Goal: Information Seeking & Learning: Learn about a topic

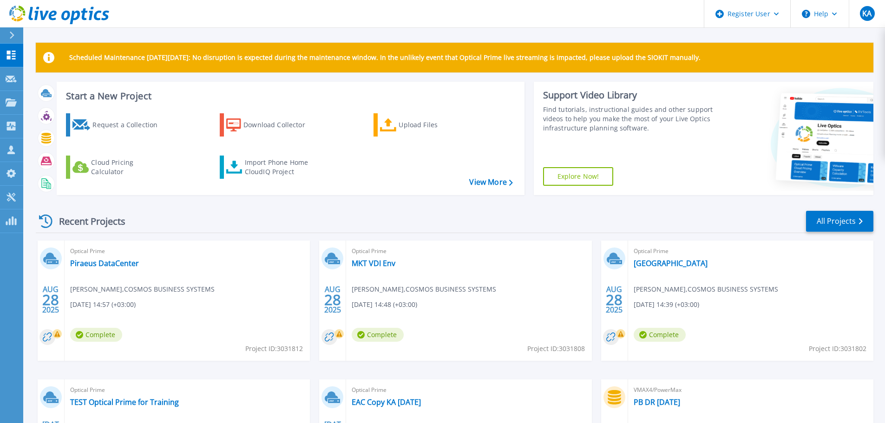
click at [576, 349] on span "Project ID: 3031808" at bounding box center [556, 349] width 58 height 10
copy span "3031808"
click at [389, 263] on link "MKT VDI Env" at bounding box center [374, 263] width 44 height 9
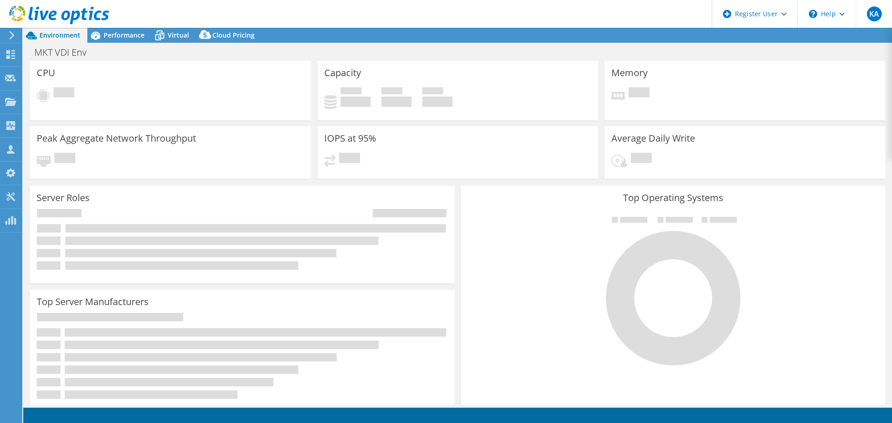
select select "EUFrankfurt"
select select "EUR"
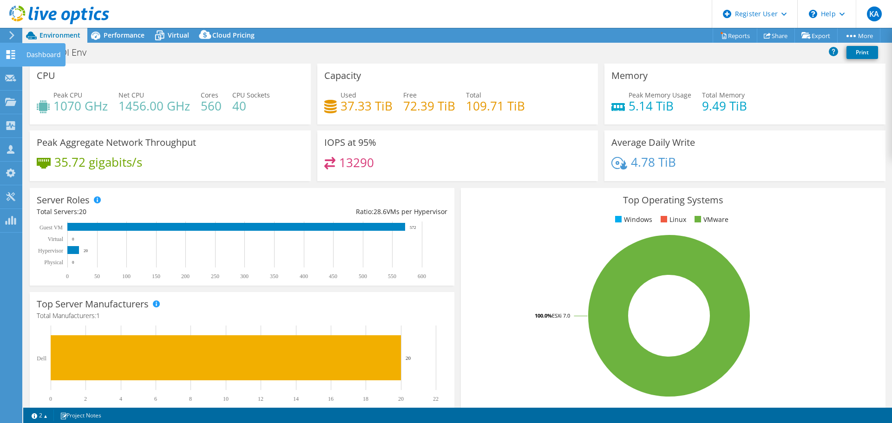
click at [12, 56] on use at bounding box center [11, 54] width 9 height 9
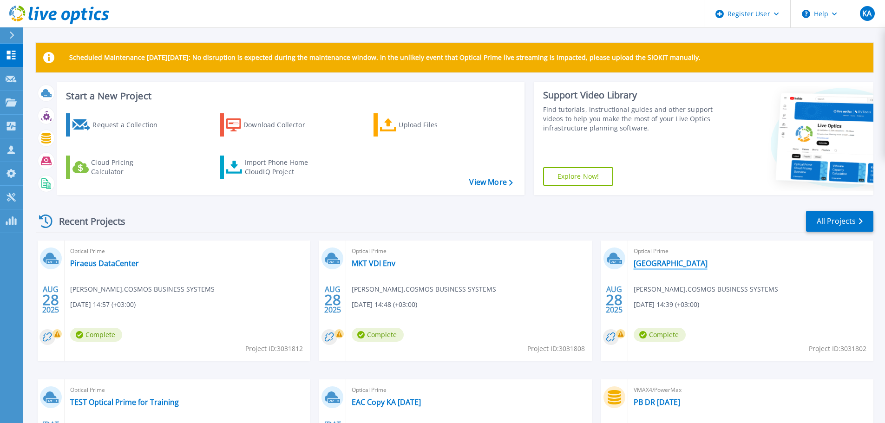
click at [648, 263] on link "[GEOGRAPHIC_DATA]" at bounding box center [671, 263] width 74 height 9
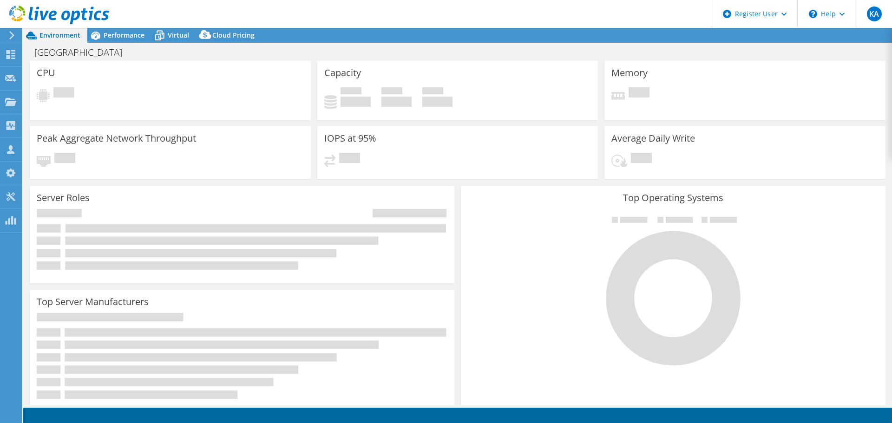
select select "EUFrankfurt"
select select "EUR"
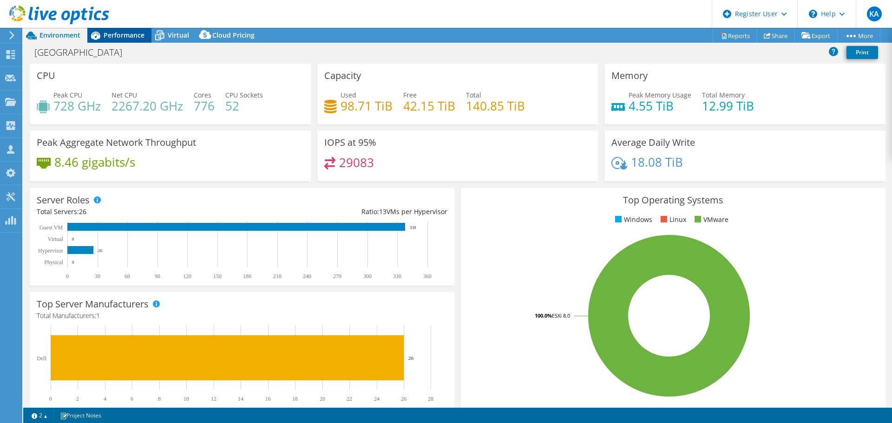
click at [138, 40] on div "Performance" at bounding box center [119, 35] width 64 height 15
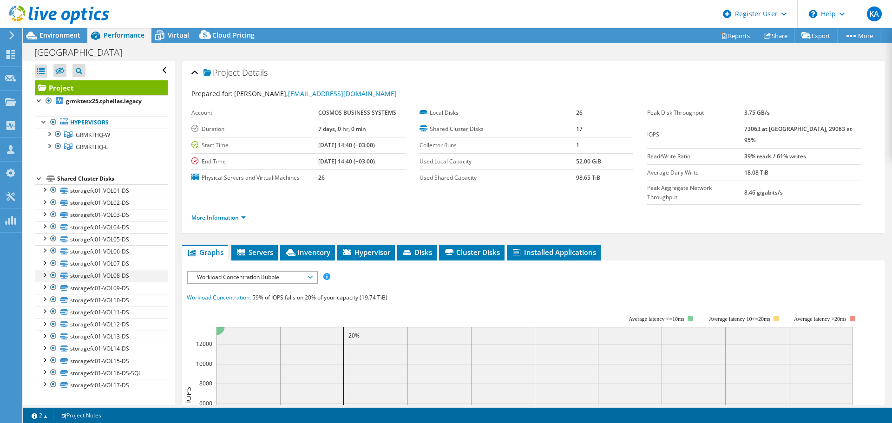
click at [46, 278] on div at bounding box center [44, 274] width 9 height 9
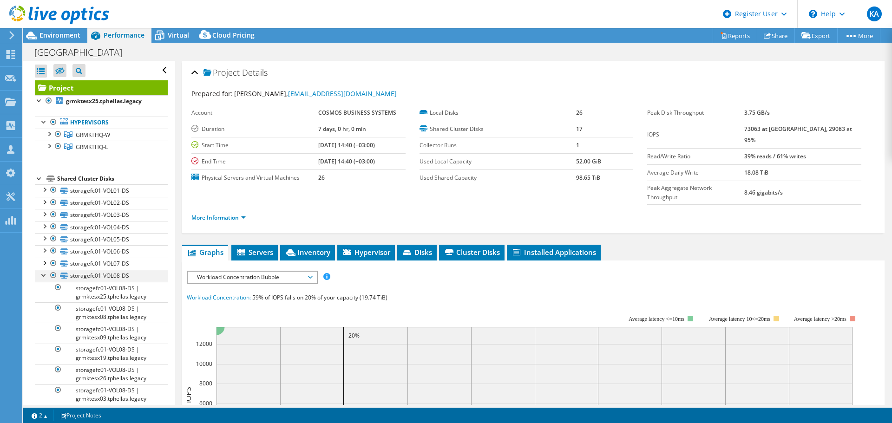
click at [46, 278] on div at bounding box center [44, 274] width 9 height 9
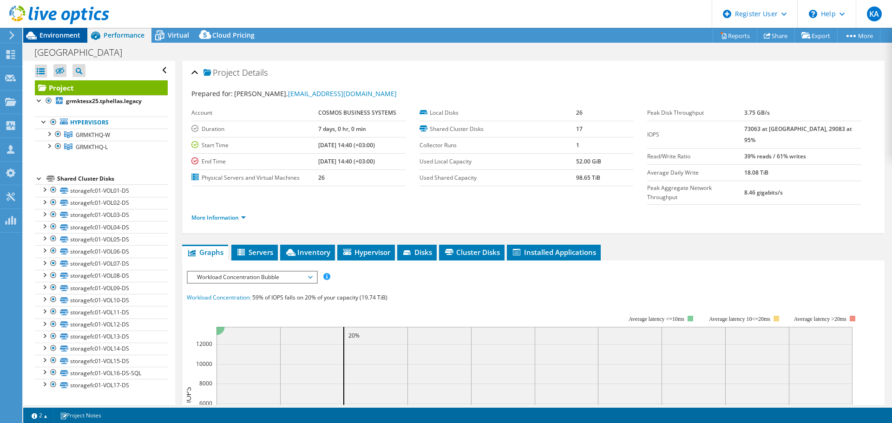
click at [51, 33] on span "Environment" at bounding box center [60, 35] width 41 height 9
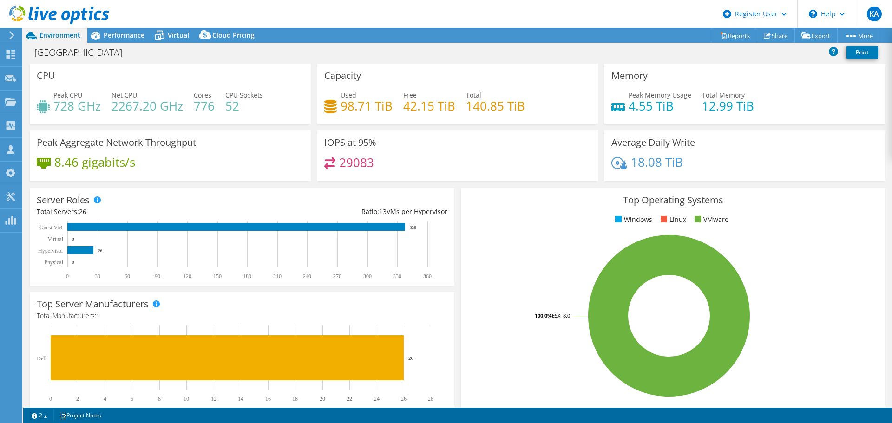
click at [105, 30] on div at bounding box center [54, 15] width 109 height 31
click at [135, 34] on span "Performance" at bounding box center [124, 35] width 41 height 9
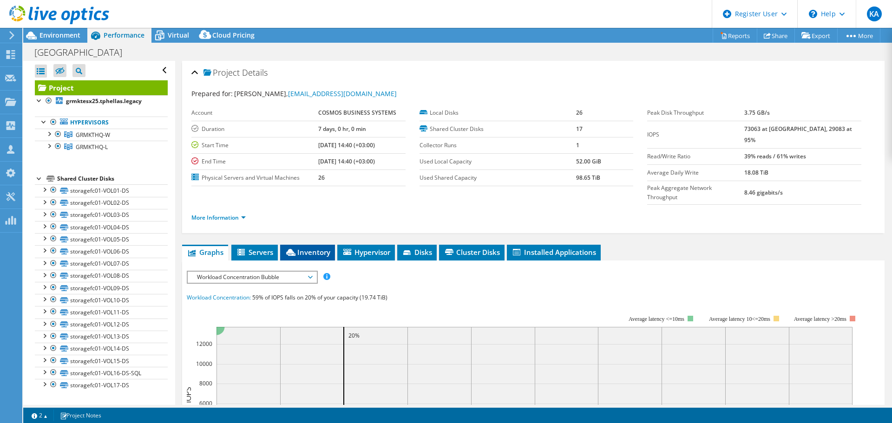
click at [309, 248] on span "Inventory" at bounding box center [308, 252] width 46 height 9
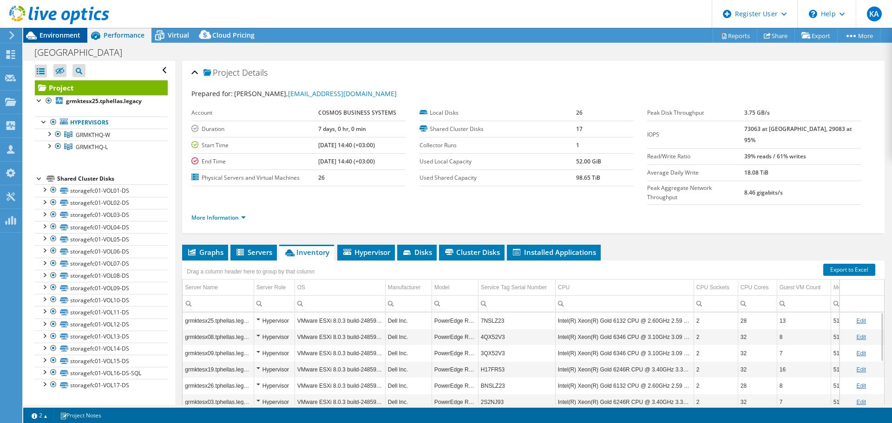
click at [71, 35] on span "Environment" at bounding box center [60, 35] width 41 height 9
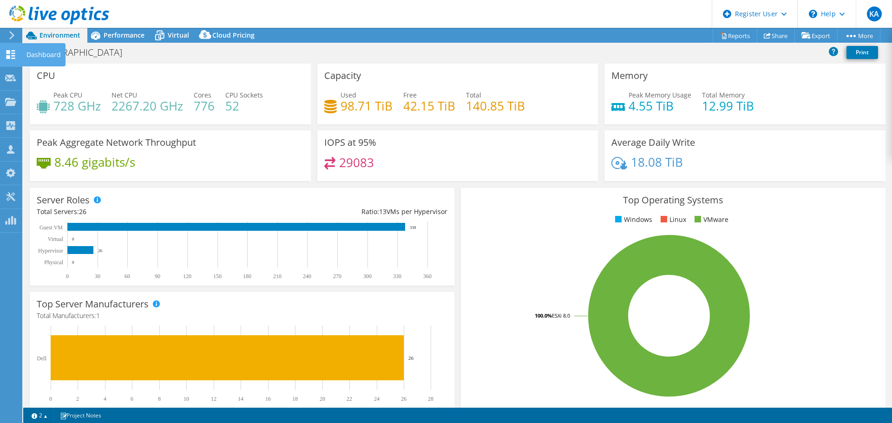
click at [11, 56] on icon at bounding box center [10, 54] width 11 height 9
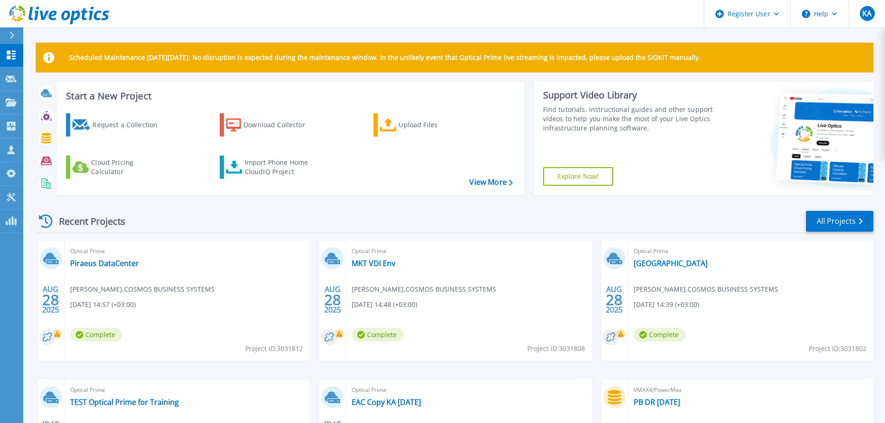
click at [860, 348] on span "Project ID: 3031802" at bounding box center [838, 349] width 58 height 10
copy span "3031802"
click at [668, 264] on link "[GEOGRAPHIC_DATA]" at bounding box center [671, 263] width 74 height 9
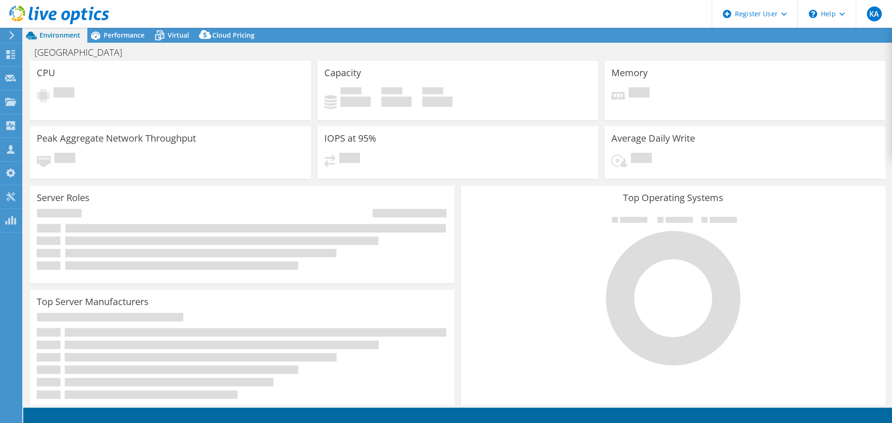
select select "EUFrankfurt"
select select "EUR"
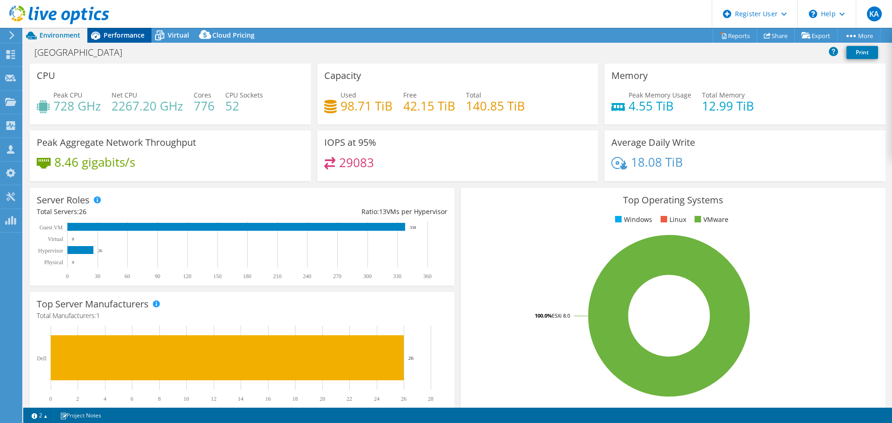
click at [125, 41] on div "Performance" at bounding box center [119, 35] width 64 height 15
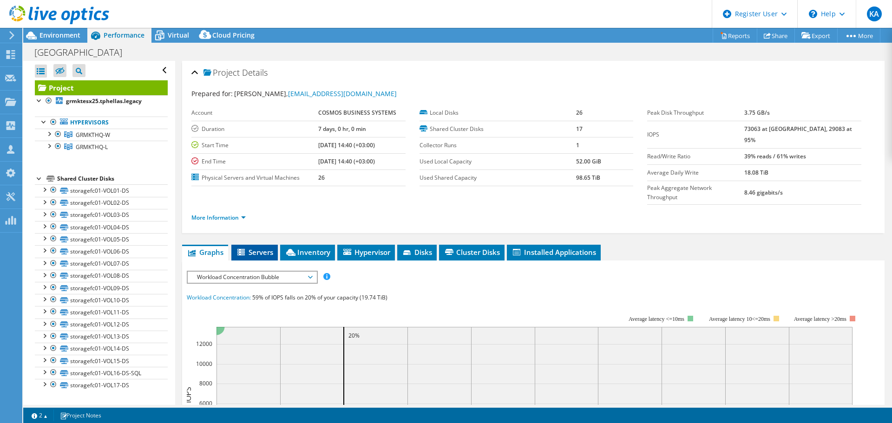
click at [261, 248] on span "Servers" at bounding box center [254, 252] width 37 height 9
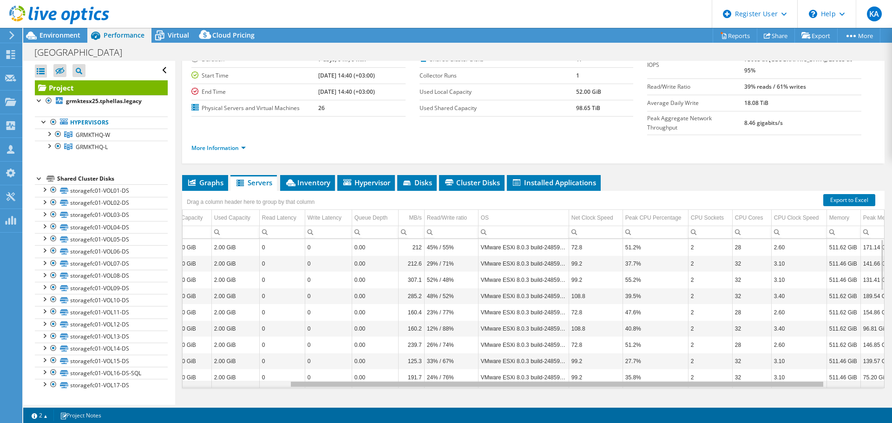
scroll to position [0, 208]
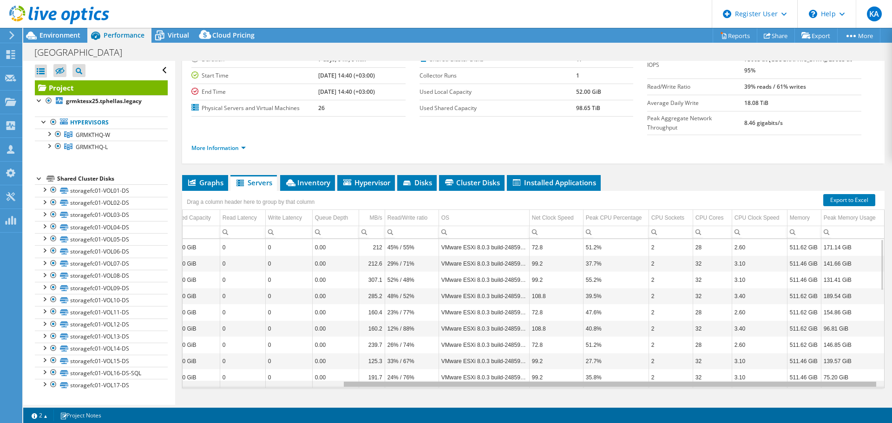
drag, startPoint x: 587, startPoint y: 367, endPoint x: 856, endPoint y: 358, distance: 269.2
click at [856, 358] on body "KA Dell User Konstantinos Aggelakopoulos Konstantinos.Aggelakopoulos@dell.com D…" at bounding box center [446, 211] width 892 height 423
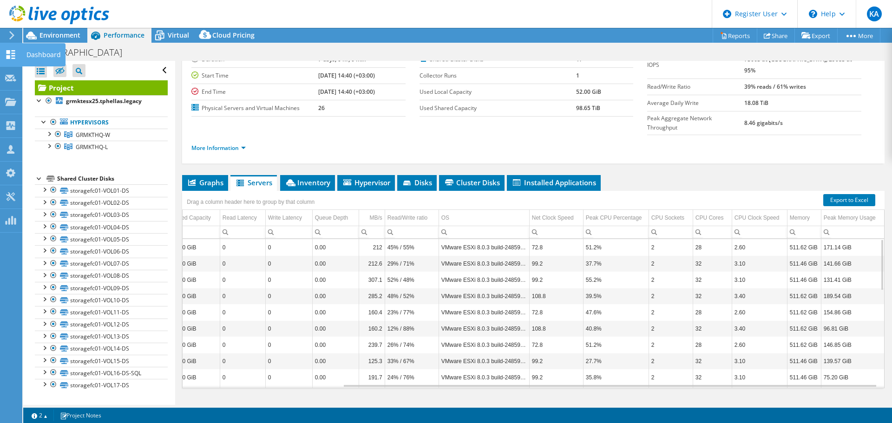
click at [8, 51] on use at bounding box center [11, 54] width 9 height 9
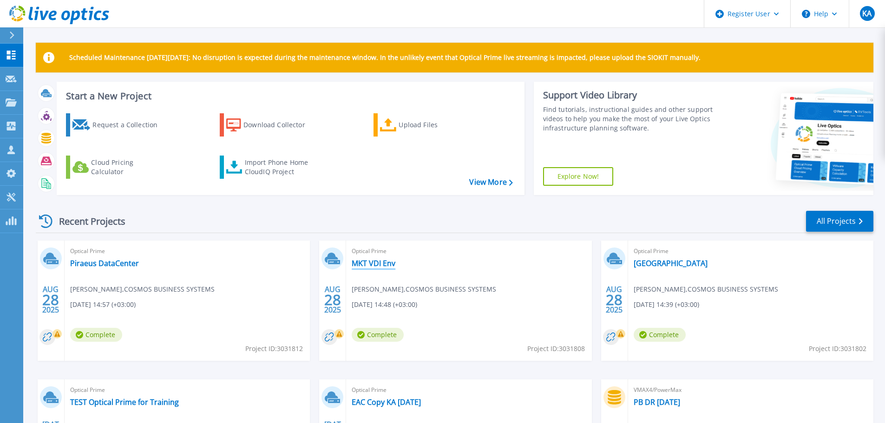
click at [390, 267] on link "MKT VDI Env" at bounding box center [374, 263] width 44 height 9
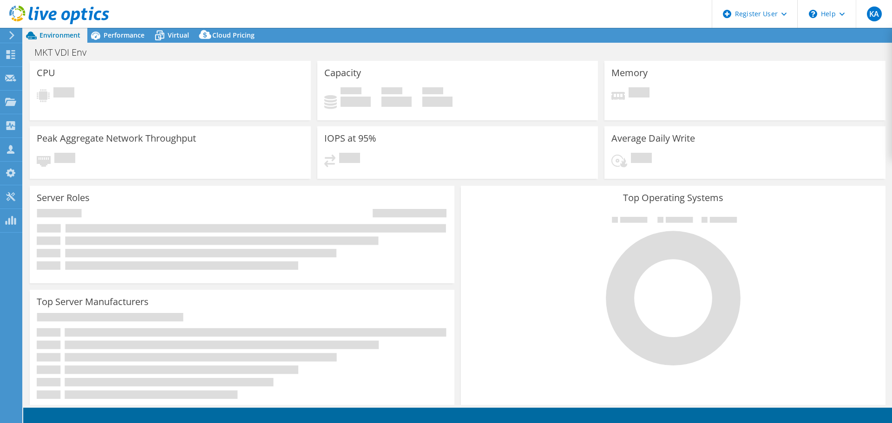
select select "USD"
select select "EUFrankfurt"
select select "EUR"
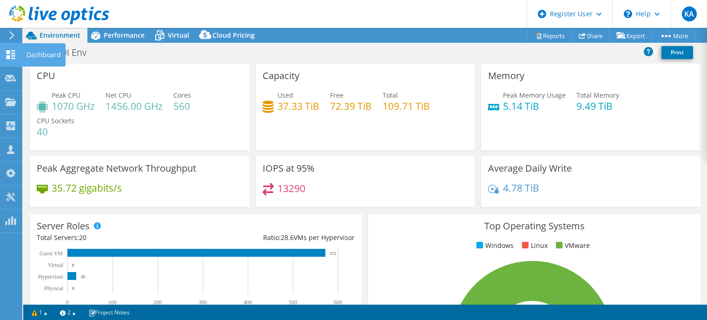
click at [9, 57] on use at bounding box center [11, 54] width 9 height 9
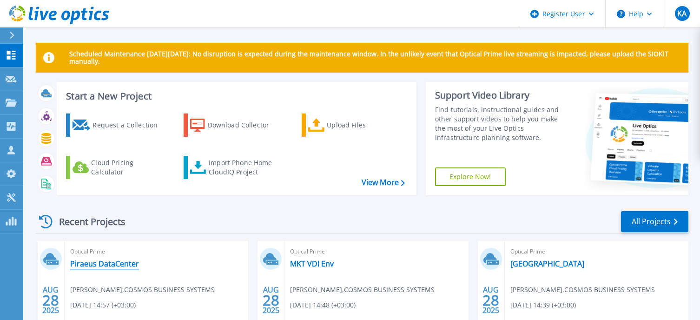
click at [125, 263] on link "Piraeus DataCenter" at bounding box center [104, 263] width 69 height 9
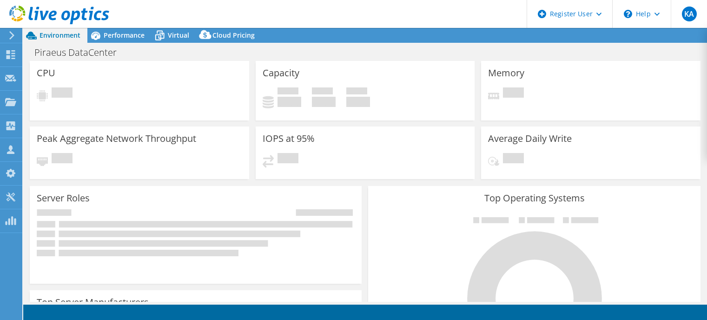
select select "EUFrankfurt"
select select "EUR"
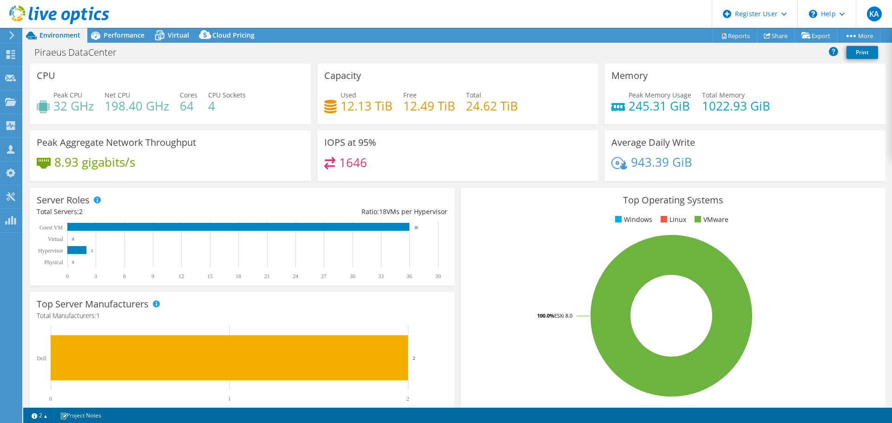
drag, startPoint x: 132, startPoint y: 32, endPoint x: 249, endPoint y: 66, distance: 121.5
click at [132, 32] on span "Performance" at bounding box center [124, 35] width 41 height 9
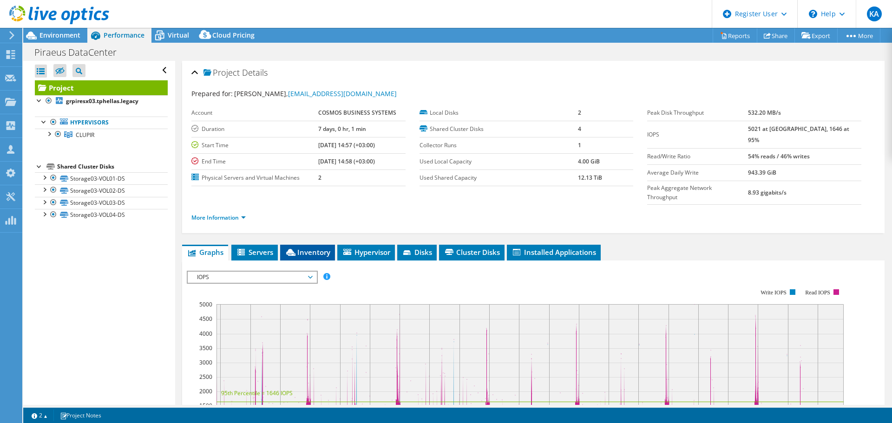
click at [321, 248] on span "Inventory" at bounding box center [308, 252] width 46 height 9
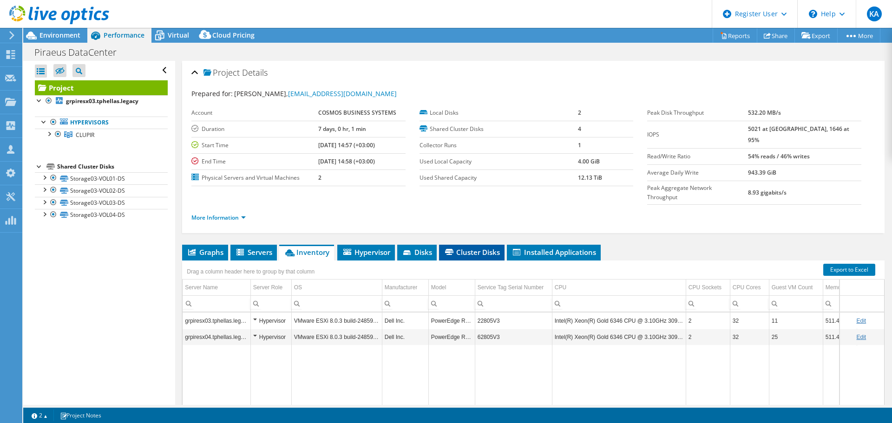
click at [464, 248] on span "Cluster Disks" at bounding box center [472, 252] width 56 height 9
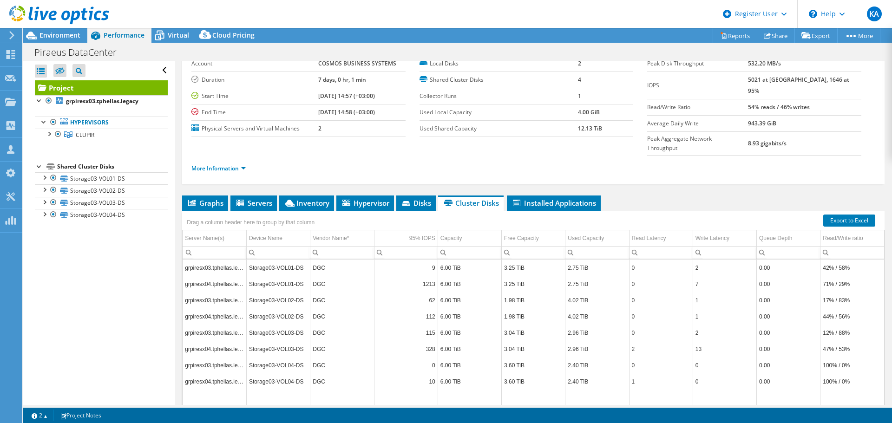
scroll to position [70, 0]
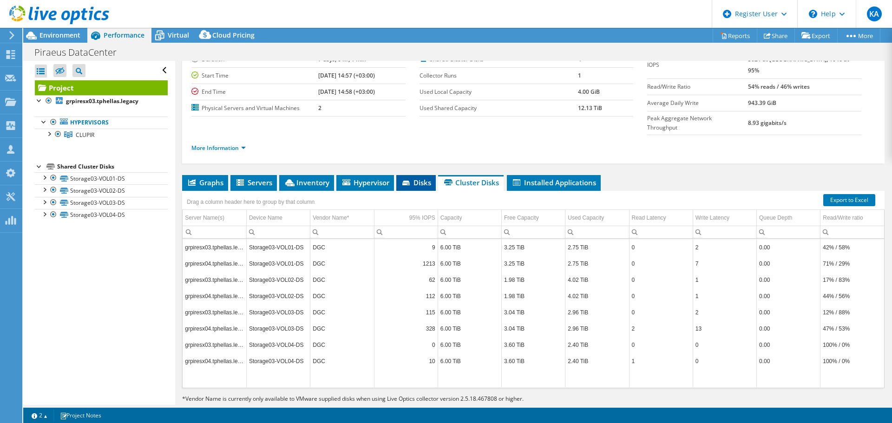
click at [411, 181] on icon at bounding box center [406, 184] width 9 height 6
